Goal: Information Seeking & Learning: Find contact information

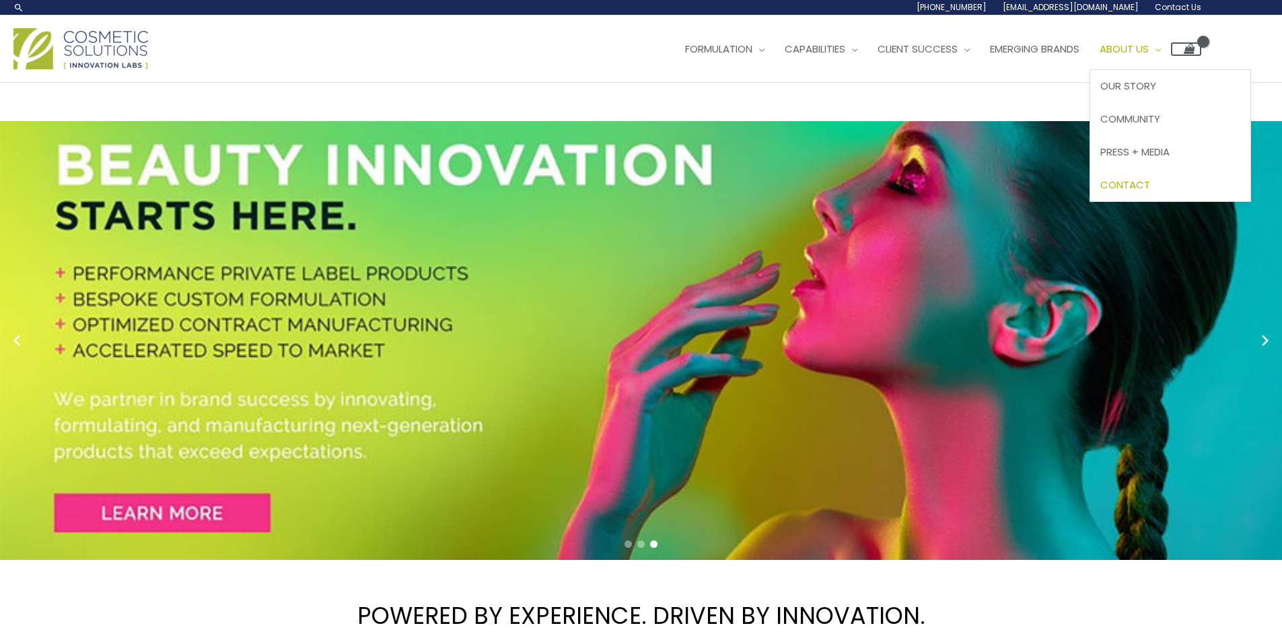
click at [1100, 192] on span "Contact" at bounding box center [1125, 185] width 50 height 14
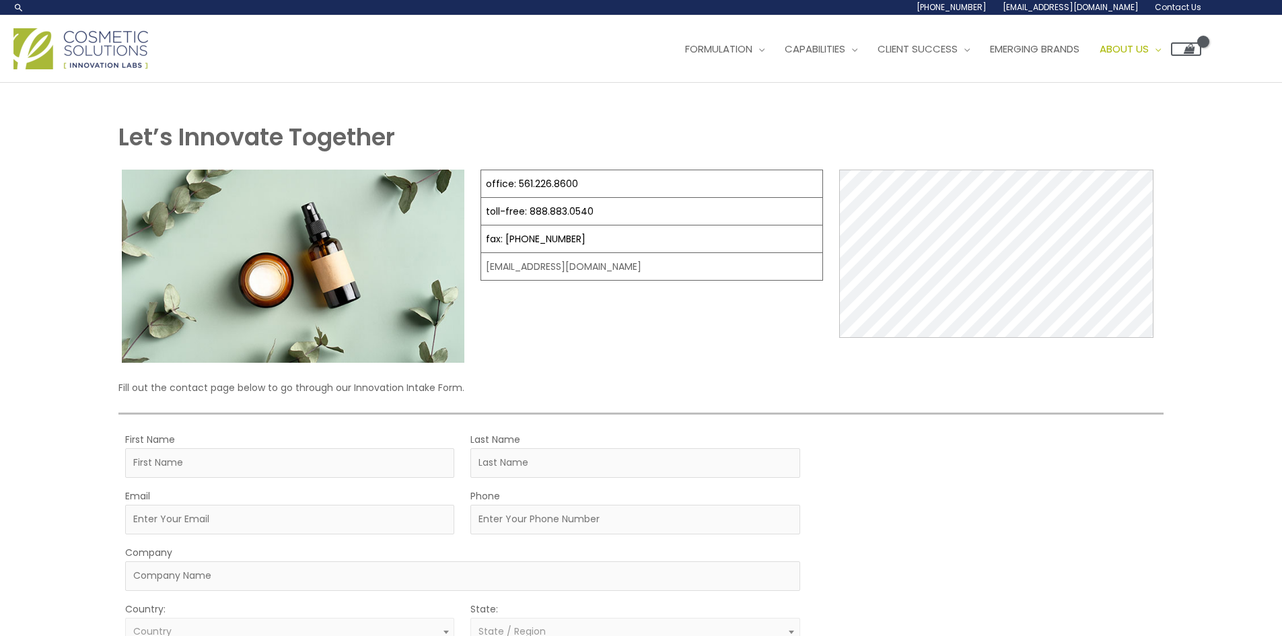
click at [243, 83] on div "Main Menu Formulation Menu Toggle Research and Innovation Market Ready Formulas…" at bounding box center [641, 48] width 1282 height 67
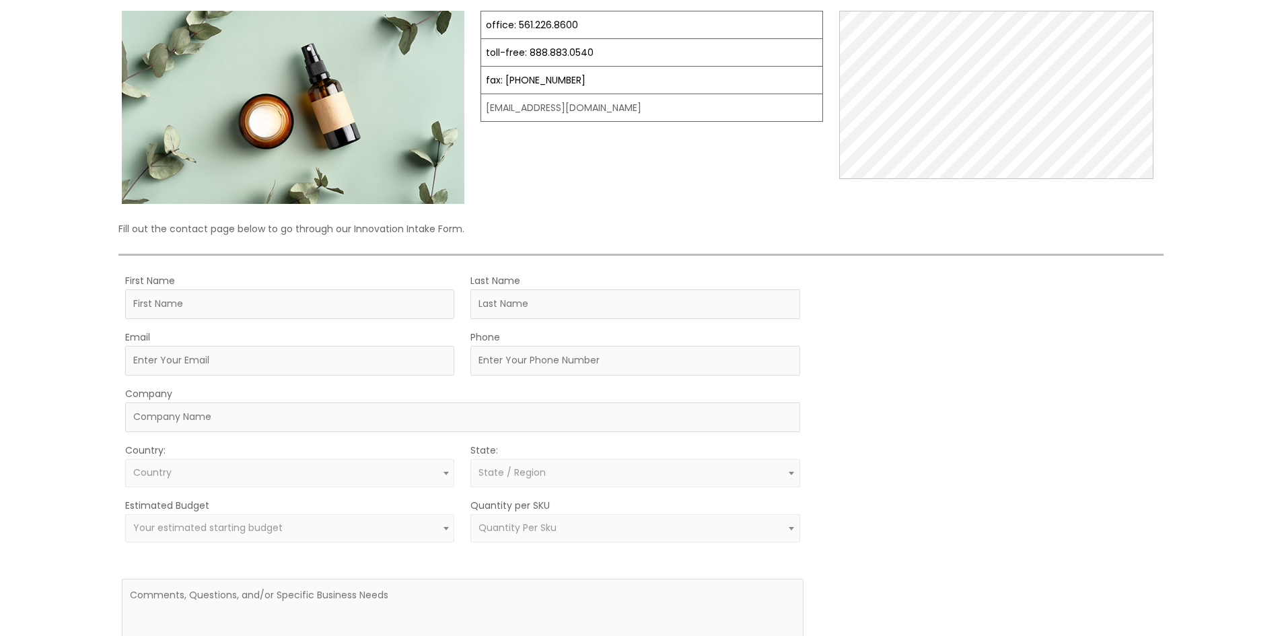
scroll to position [135, 0]
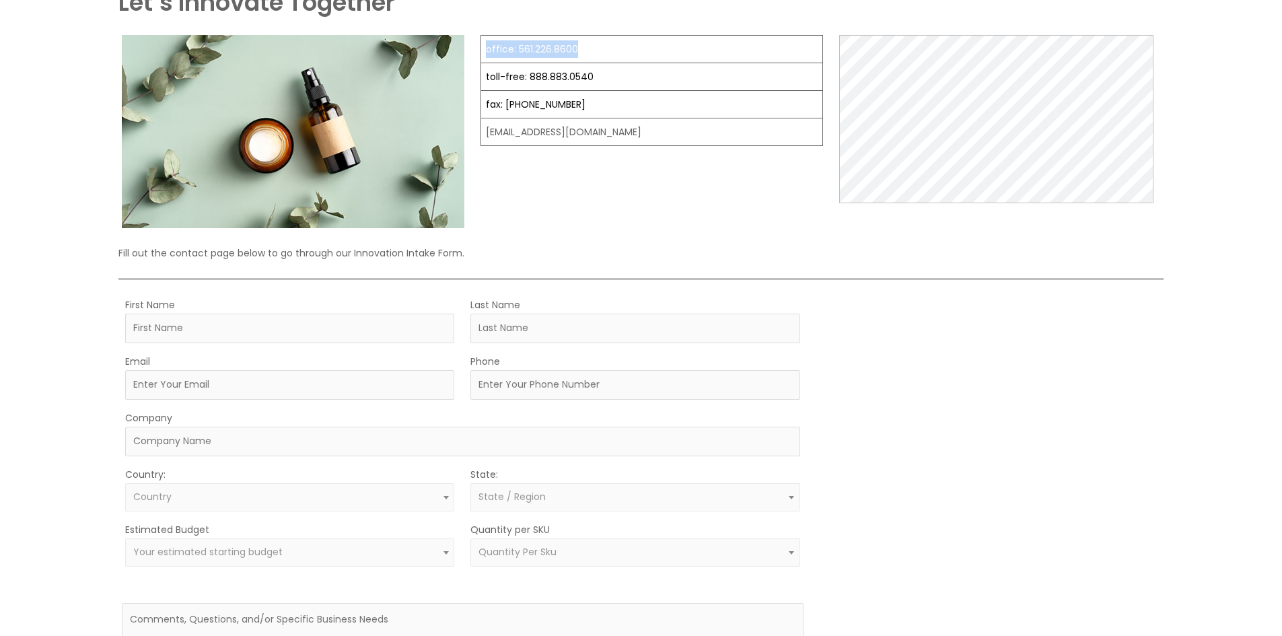
drag, startPoint x: 596, startPoint y: 367, endPoint x: 484, endPoint y: 361, distance: 111.8
click at [478, 228] on div "office: 561.226.8600 toll-free: [PHONE_NUMBER] fax: [PHONE_NUMBER] [EMAIL_ADDRE…" at bounding box center [640, 131] width 1044 height 193
copy tbody "office: 561.226.8600"
click at [593, 91] on td "toll-free: 888.883.0540" at bounding box center [652, 77] width 342 height 28
drag, startPoint x: 600, startPoint y: 388, endPoint x: 486, endPoint y: 392, distance: 114.4
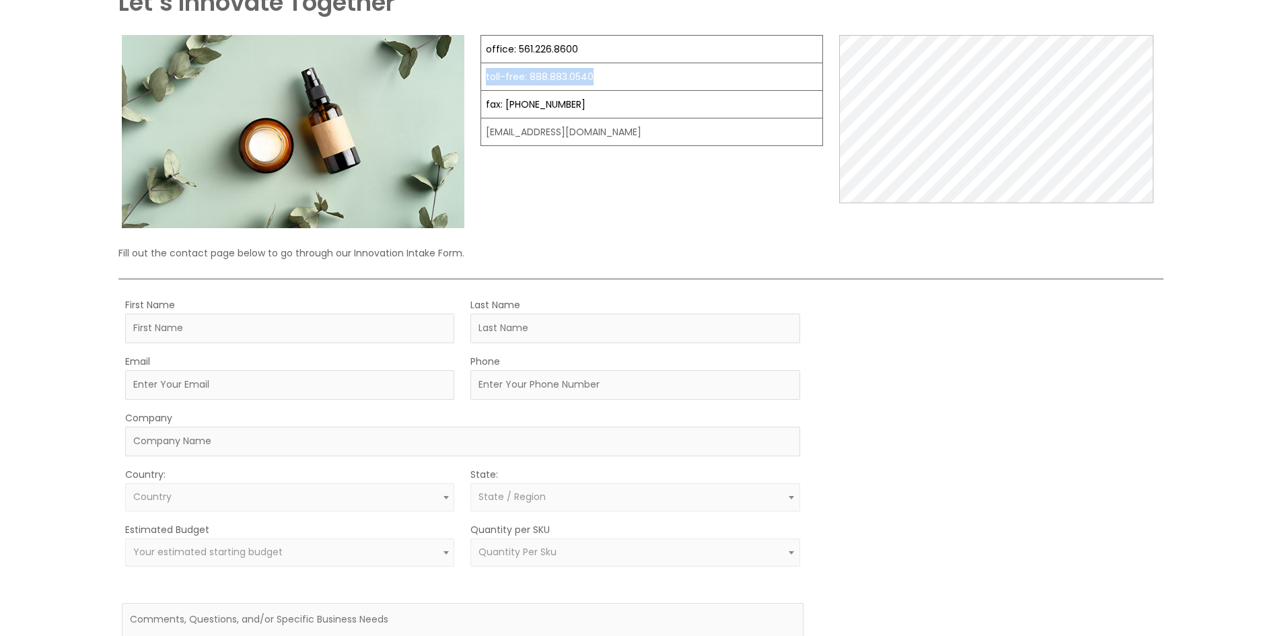
click at [486, 91] on td "toll-free: 888.883.0540" at bounding box center [652, 77] width 342 height 28
copy link "toll-free: 888.883.0540"
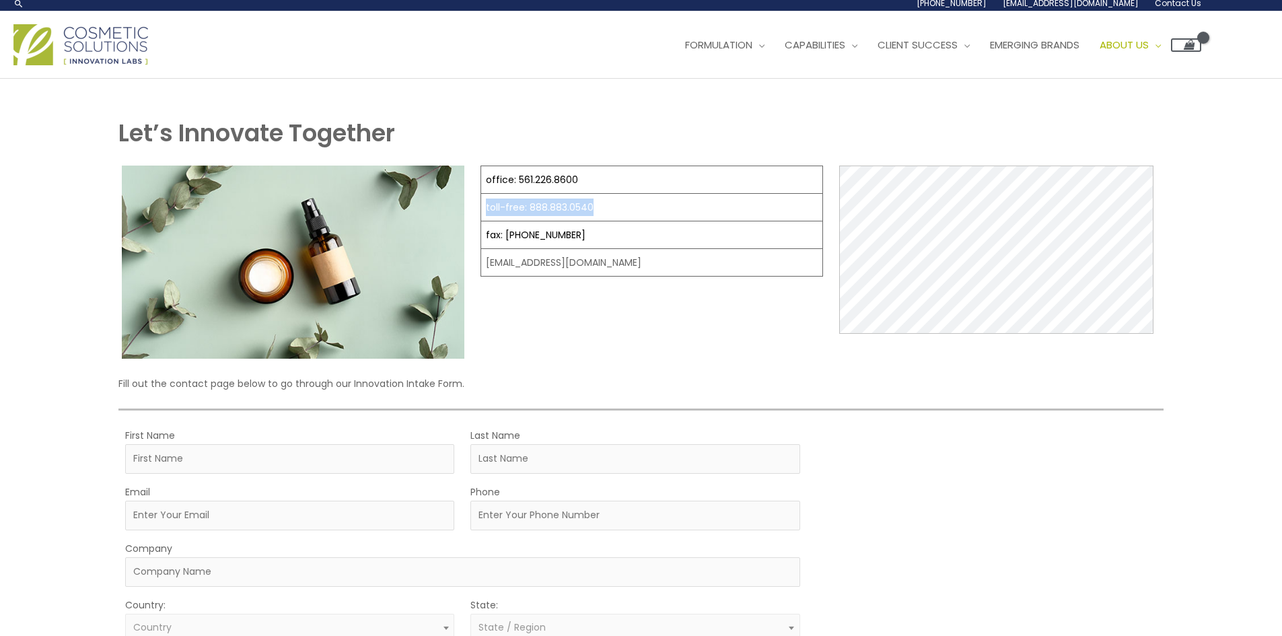
scroll to position [0, 0]
